Goal: Information Seeking & Learning: Find specific fact

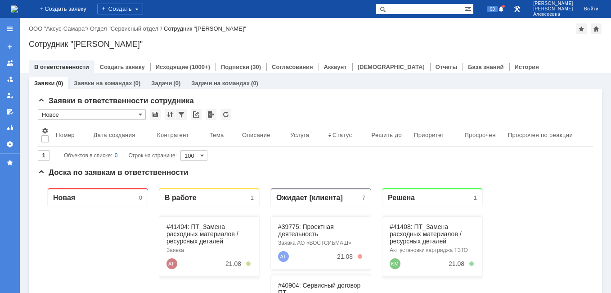
click at [424, 11] on input "text" at bounding box center [420, 9] width 89 height 11
type input "28620"
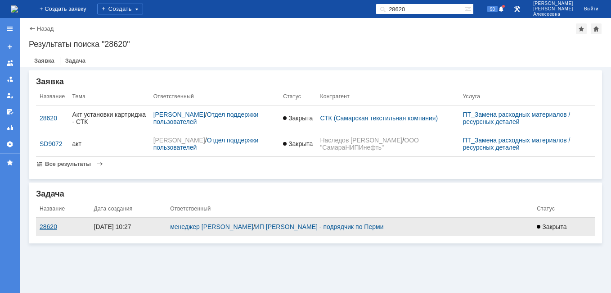
click at [49, 230] on div "28620" at bounding box center [63, 226] width 47 height 7
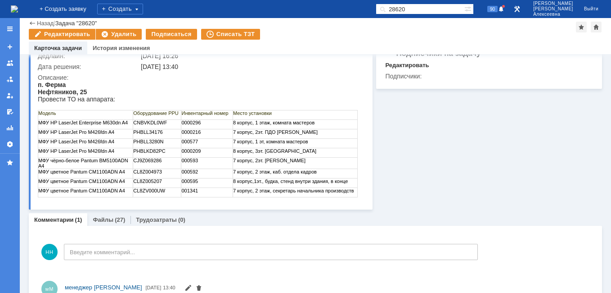
scroll to position [122, 0]
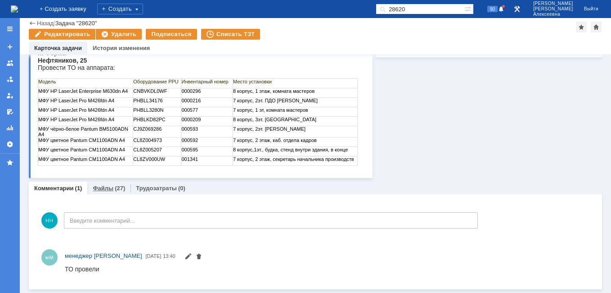
click at [111, 189] on link "Файлы" at bounding box center [103, 188] width 21 height 7
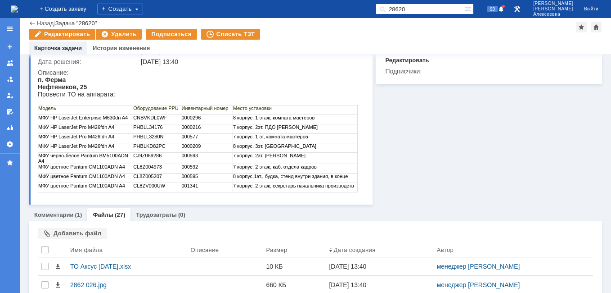
scroll to position [122, 0]
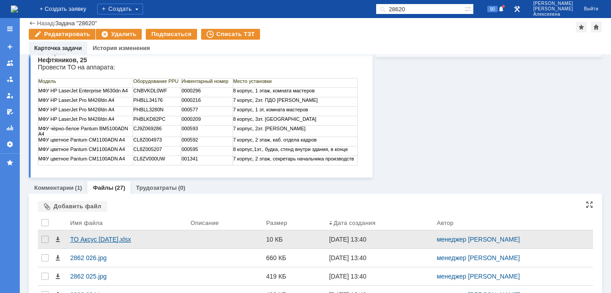
click at [92, 241] on div "ТО Аксус [DATE].xlsx" at bounding box center [126, 238] width 113 height 7
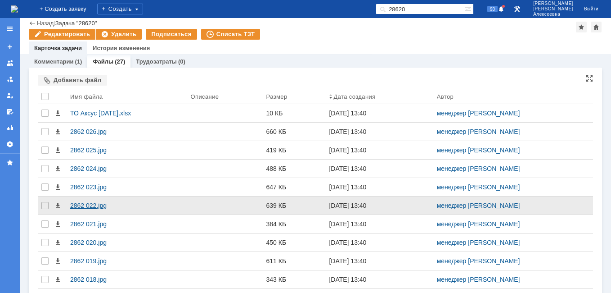
scroll to position [257, 0]
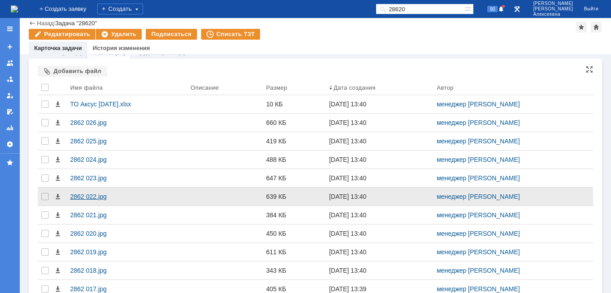
click at [85, 193] on div "2862 022.jpg" at bounding box center [126, 196] width 113 height 7
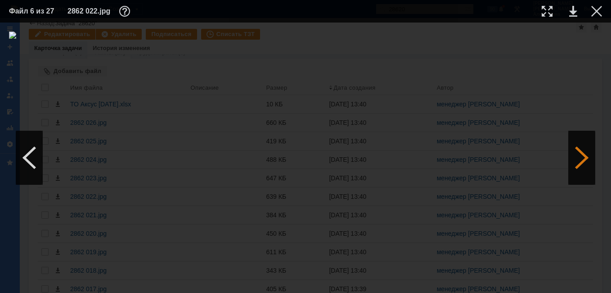
click at [586, 168] on div at bounding box center [582, 158] width 27 height 54
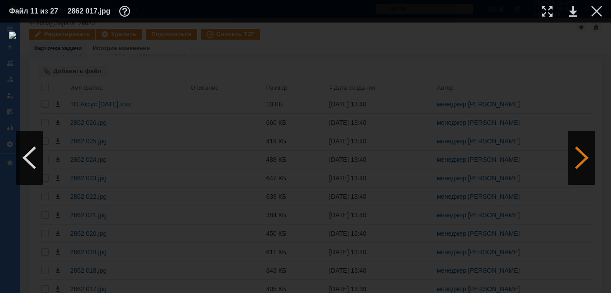
click at [586, 168] on div at bounding box center [582, 158] width 27 height 54
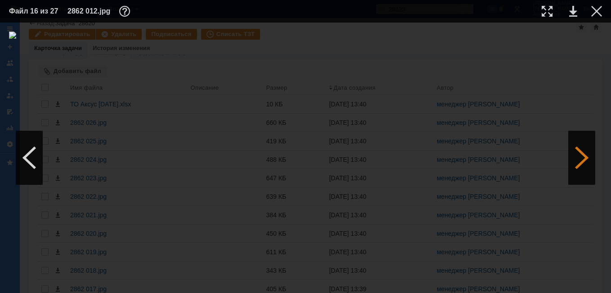
click at [586, 168] on div at bounding box center [582, 158] width 27 height 54
click at [589, 158] on div at bounding box center [582, 158] width 27 height 54
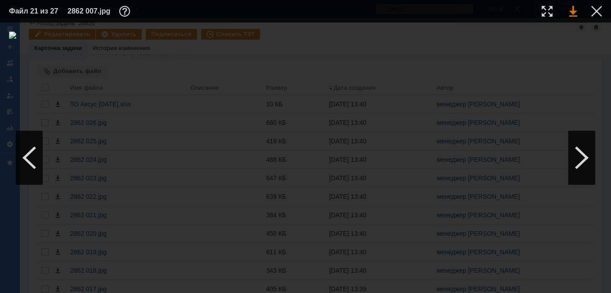
click at [573, 13] on link at bounding box center [573, 11] width 8 height 11
click at [582, 158] on div at bounding box center [582, 158] width 27 height 54
click at [25, 157] on div at bounding box center [29, 158] width 27 height 54
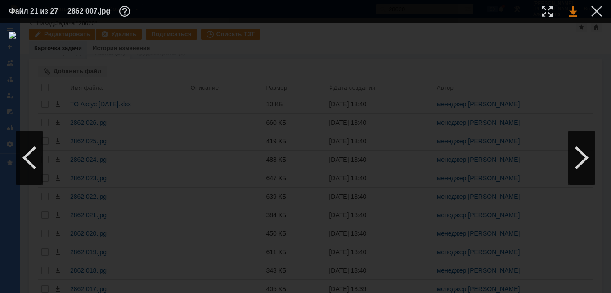
click at [572, 9] on link at bounding box center [573, 11] width 8 height 11
click at [594, 14] on div at bounding box center [597, 11] width 11 height 11
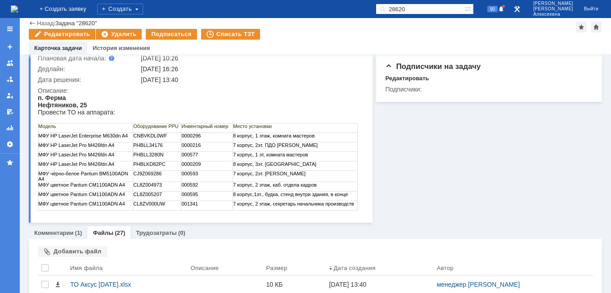
scroll to position [0, 0]
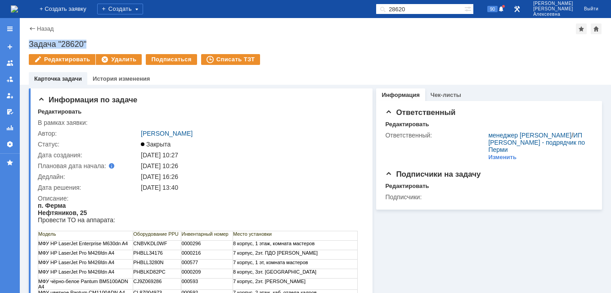
drag, startPoint x: 95, startPoint y: 41, endPoint x: 27, endPoint y: 45, distance: 69.0
click at [27, 45] on div "Назад | Задача "28620" Задача "28620" Редактировать Удалить Подписаться Списать…" at bounding box center [316, 51] width 592 height 67
copy div "Задача "28620""
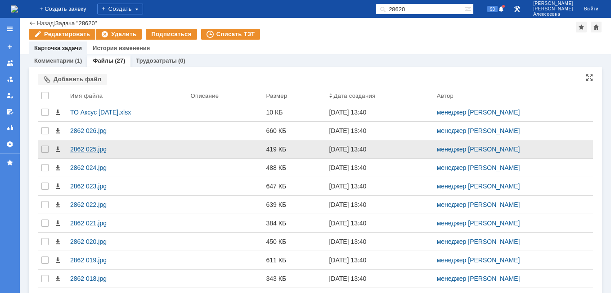
scroll to position [360, 0]
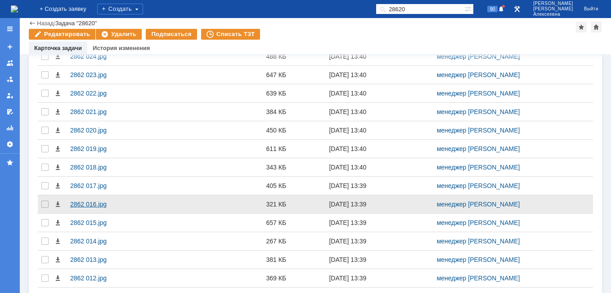
click at [90, 195] on div "2862 016.jpg" at bounding box center [127, 204] width 121 height 18
click at [86, 202] on div "2862 016.jpg" at bounding box center [126, 203] width 113 height 7
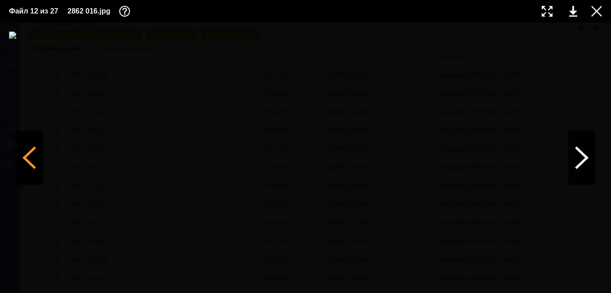
click at [32, 164] on div at bounding box center [29, 158] width 27 height 54
click at [579, 157] on div at bounding box center [582, 158] width 27 height 54
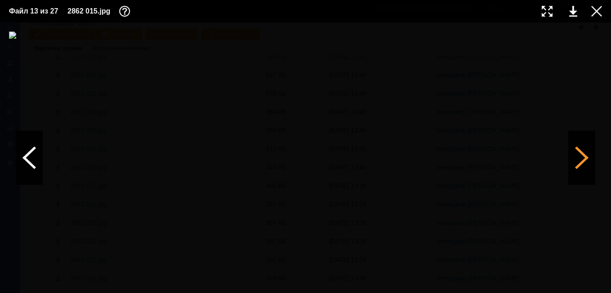
click at [579, 157] on div at bounding box center [582, 158] width 27 height 54
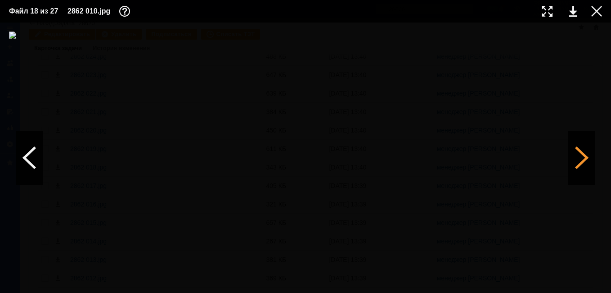
click at [579, 157] on div at bounding box center [582, 158] width 27 height 54
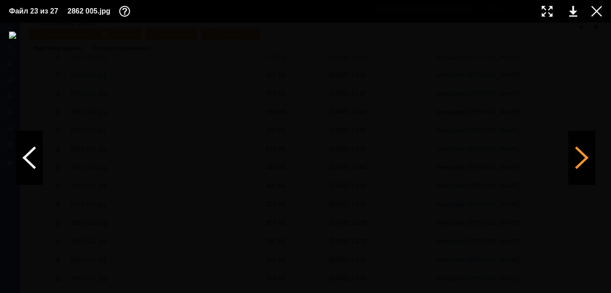
click at [579, 157] on div at bounding box center [582, 158] width 27 height 54
click at [28, 153] on div at bounding box center [29, 158] width 27 height 54
click at [578, 12] on td at bounding box center [590, 12] width 25 height 14
click at [572, 9] on link at bounding box center [573, 11] width 8 height 11
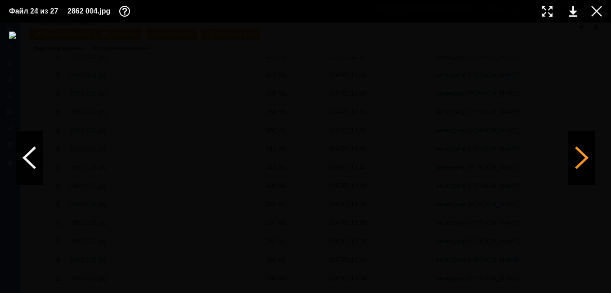
click at [583, 161] on div at bounding box center [582, 158] width 27 height 54
click at [31, 154] on div at bounding box center [29, 158] width 27 height 54
click at [574, 13] on link at bounding box center [573, 11] width 8 height 11
drag, startPoint x: 600, startPoint y: 157, endPoint x: 594, endPoint y: 158, distance: 5.6
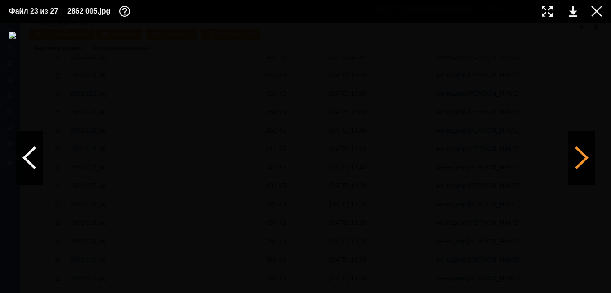
click at [600, 157] on div at bounding box center [305, 158] width 593 height 252
click at [585, 159] on div at bounding box center [582, 158] width 27 height 54
click at [579, 163] on div at bounding box center [582, 158] width 27 height 54
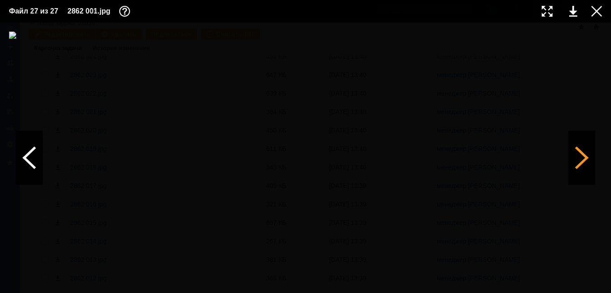
click at [579, 163] on div at bounding box center [582, 158] width 27 height 54
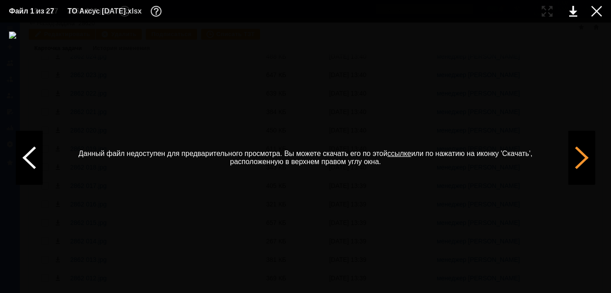
click at [579, 163] on div at bounding box center [582, 158] width 27 height 54
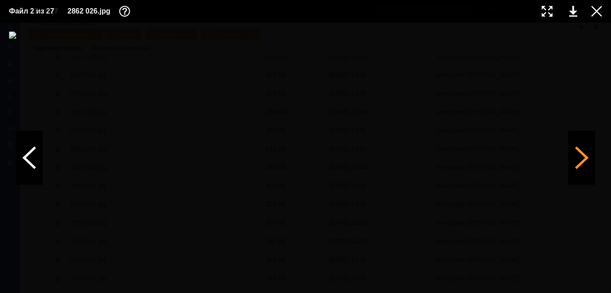
click at [588, 153] on div at bounding box center [582, 158] width 27 height 54
click at [598, 15] on div at bounding box center [597, 11] width 11 height 11
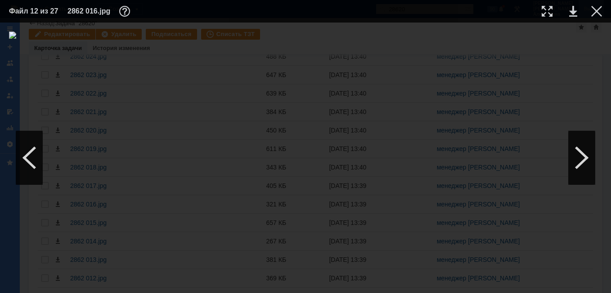
click at [597, 11] on div at bounding box center [597, 11] width 11 height 11
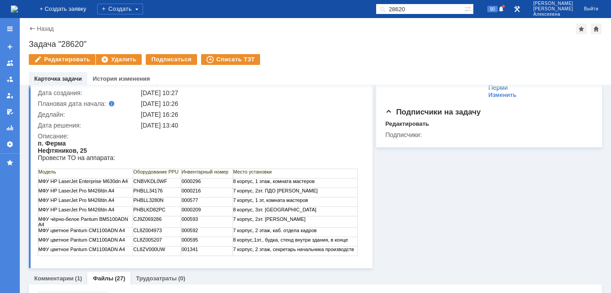
scroll to position [0, 0]
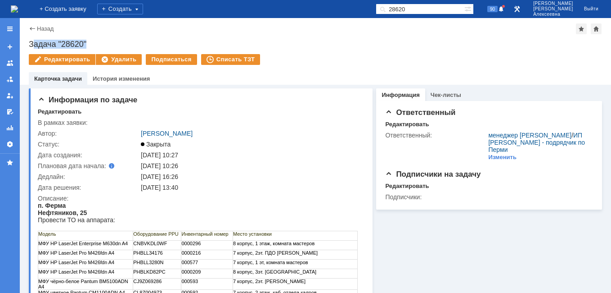
drag, startPoint x: 105, startPoint y: 38, endPoint x: 34, endPoint y: 47, distance: 71.8
click at [34, 47] on div "Назад | Задача "28620" Задача "28620" Редактировать Удалить Подписаться Списать…" at bounding box center [316, 51] width 592 height 67
drag, startPoint x: 34, startPoint y: 47, endPoint x: 155, endPoint y: 28, distance: 122.6
click at [155, 28] on div "Назад | Задача "28620"" at bounding box center [316, 28] width 574 height 11
drag, startPoint x: 90, startPoint y: 40, endPoint x: 29, endPoint y: 39, distance: 61.7
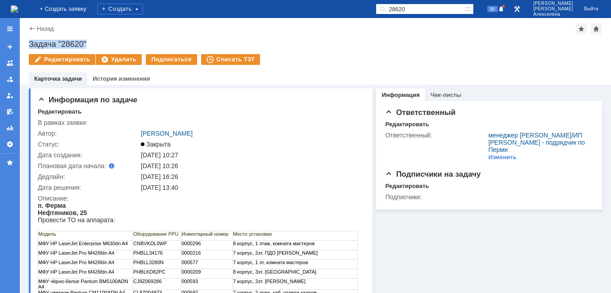
click at [29, 39] on div "Назад | Задача "28620" Задача "28620" Редактировать Удалить Подписаться Списать…" at bounding box center [316, 51] width 592 height 67
copy div "Задача "28620""
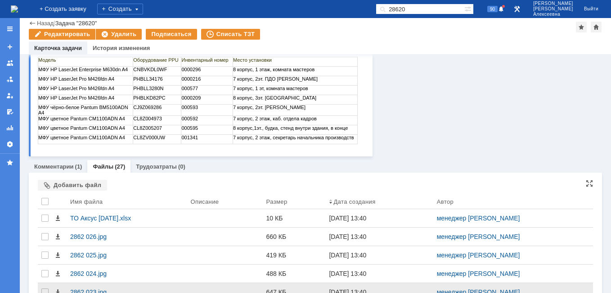
scroll to position [225, 0]
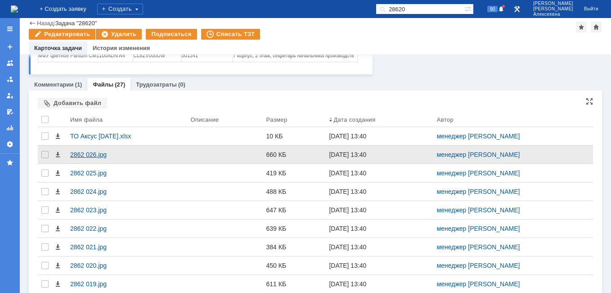
click at [86, 156] on div "2862 026.jpg" at bounding box center [126, 154] width 113 height 7
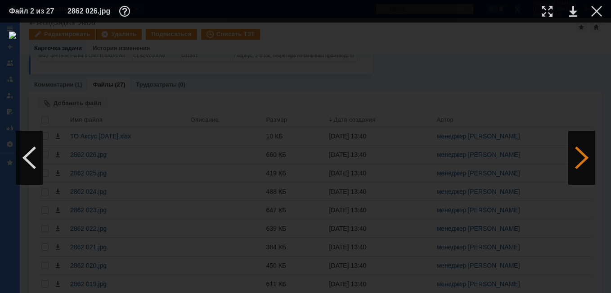
click at [582, 155] on div at bounding box center [582, 158] width 27 height 54
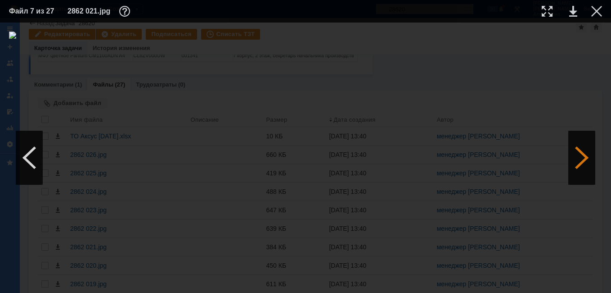
click at [582, 155] on div at bounding box center [582, 158] width 27 height 54
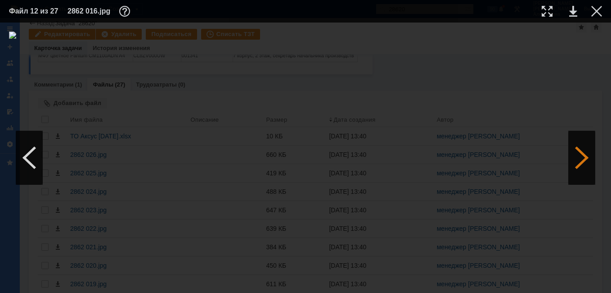
click at [582, 155] on div at bounding box center [582, 158] width 27 height 54
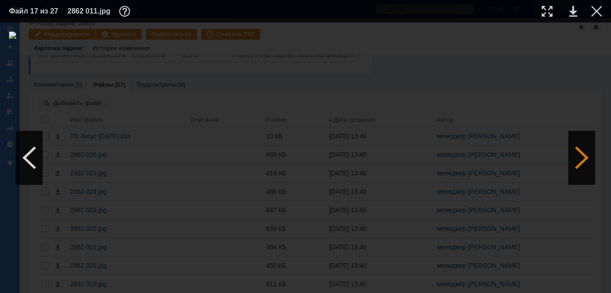
click at [582, 155] on div at bounding box center [582, 158] width 27 height 54
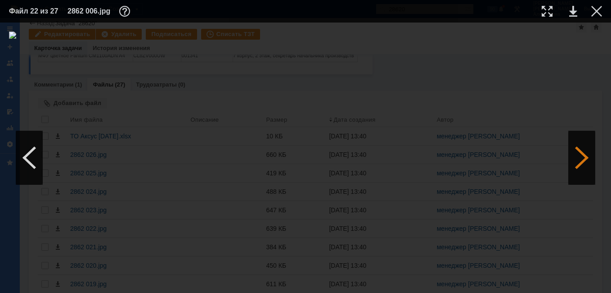
click at [582, 155] on div at bounding box center [582, 158] width 27 height 54
click at [571, 11] on link at bounding box center [573, 11] width 8 height 11
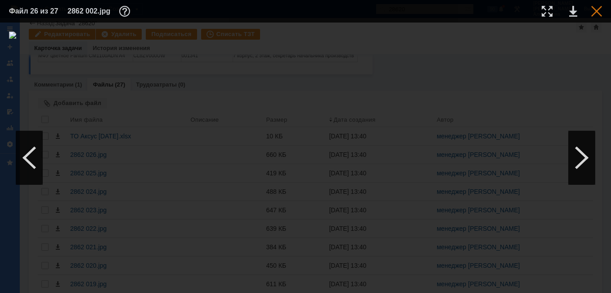
click at [597, 13] on div at bounding box center [597, 11] width 11 height 11
